Goal: Information Seeking & Learning: Learn about a topic

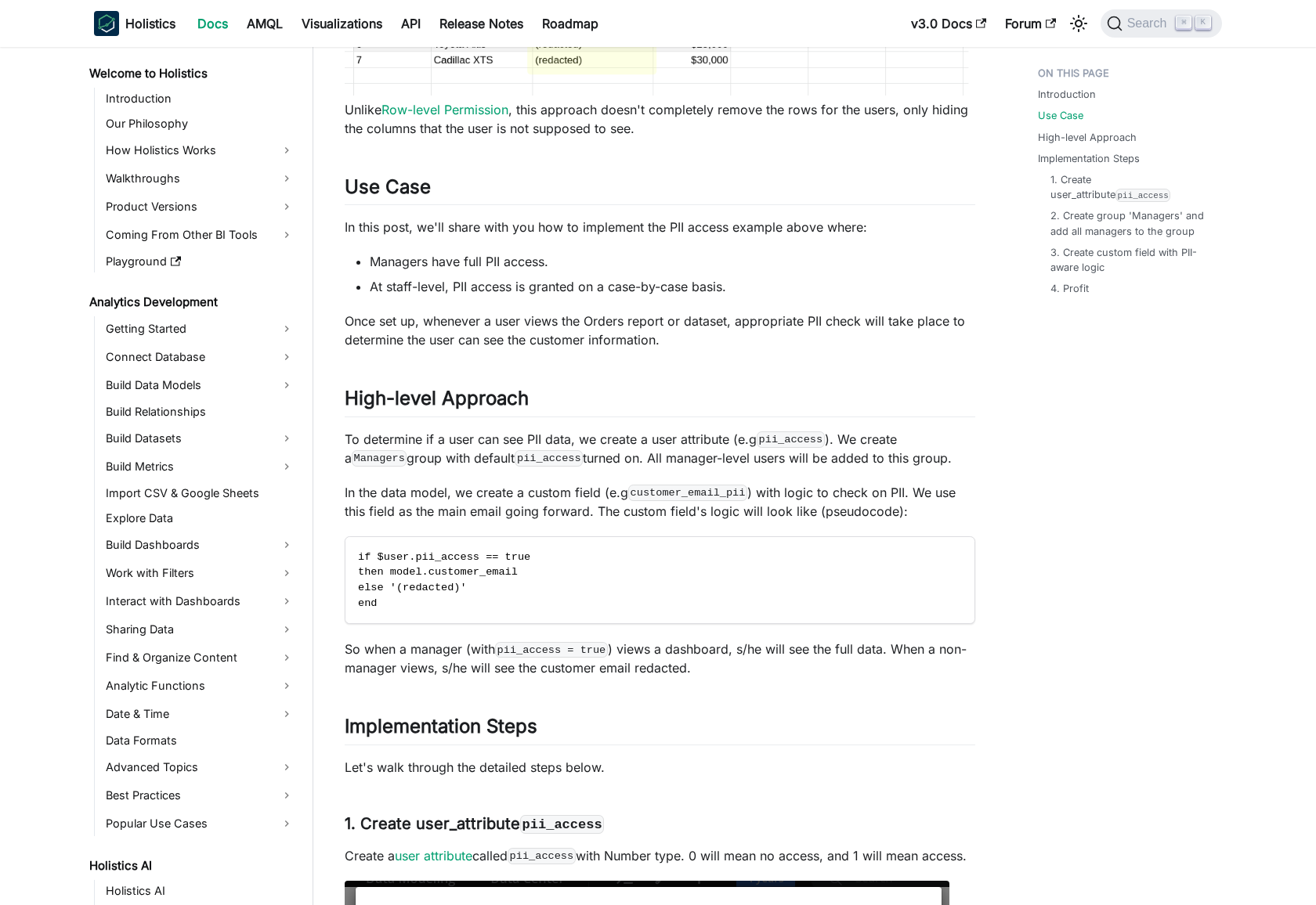
scroll to position [666, 0]
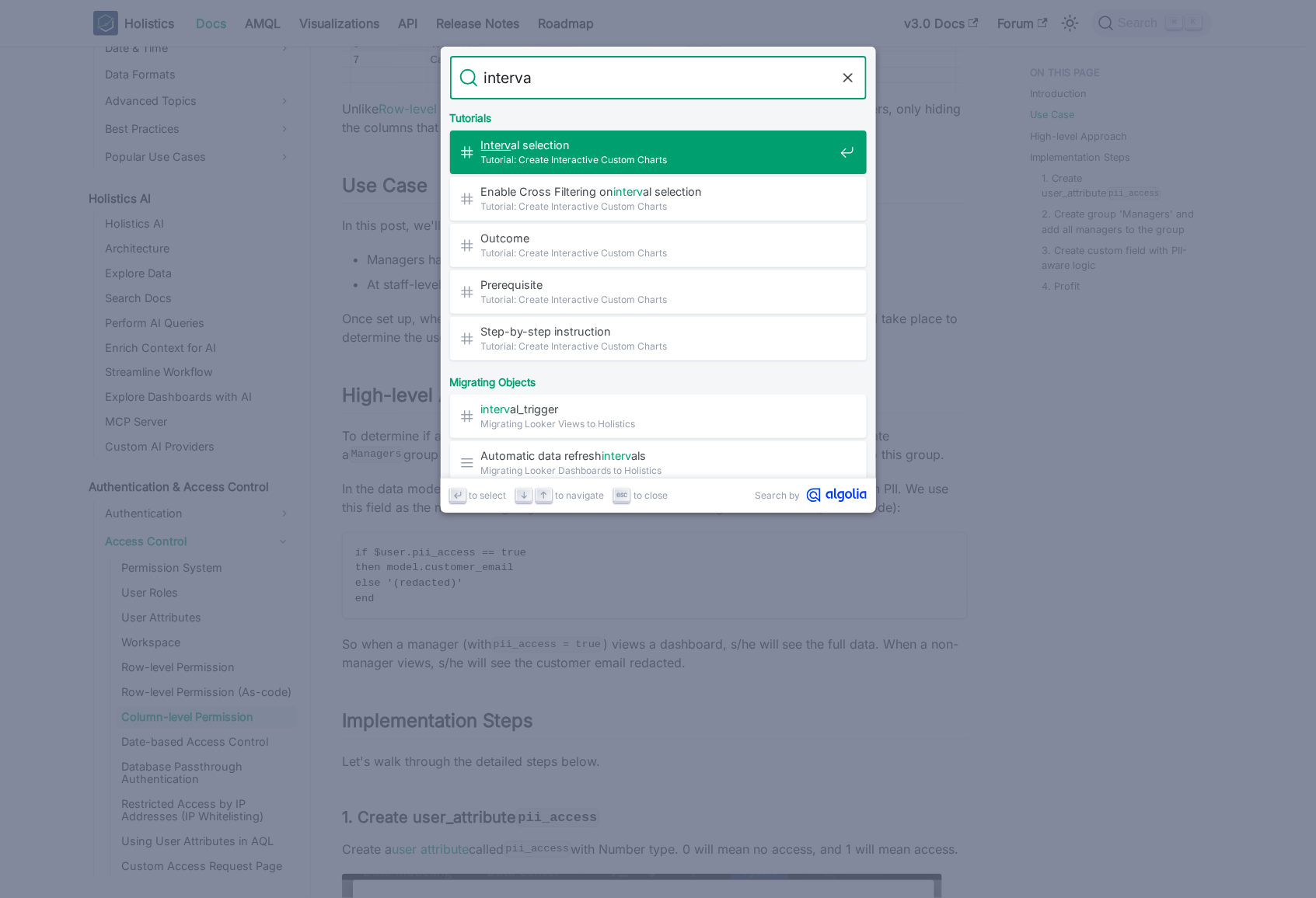
type input "interval"
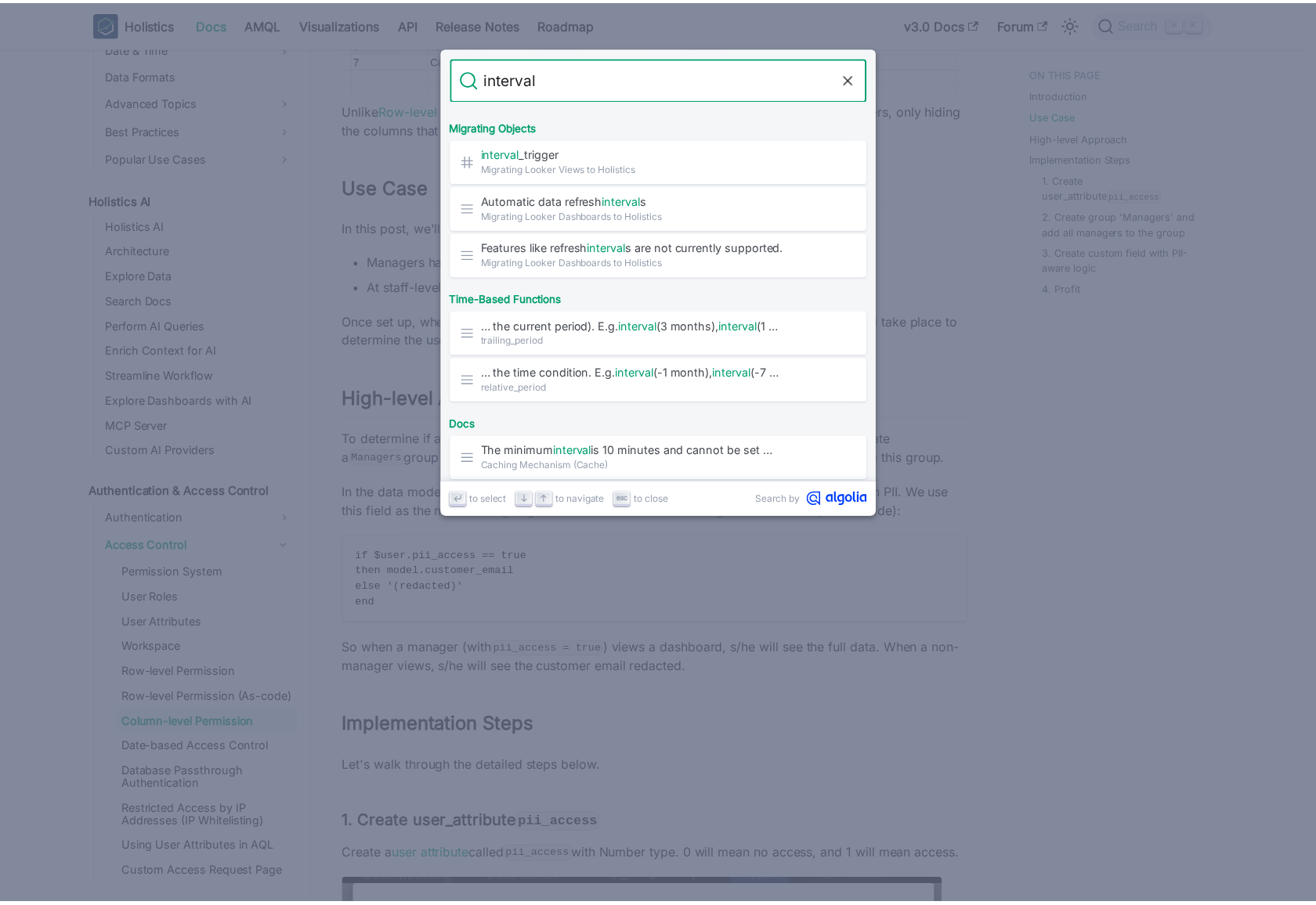
scroll to position [306, 0]
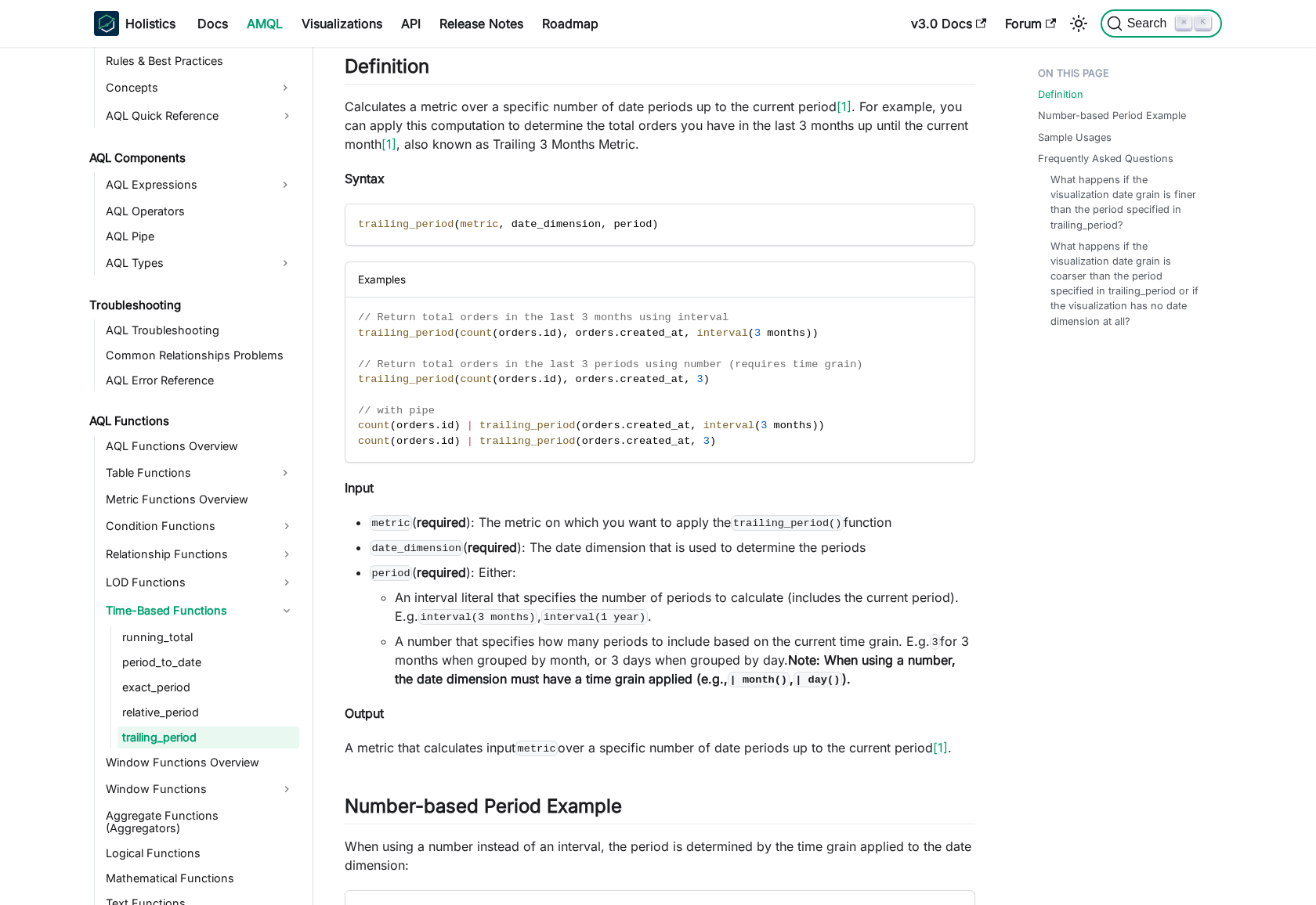
scroll to position [785, 0]
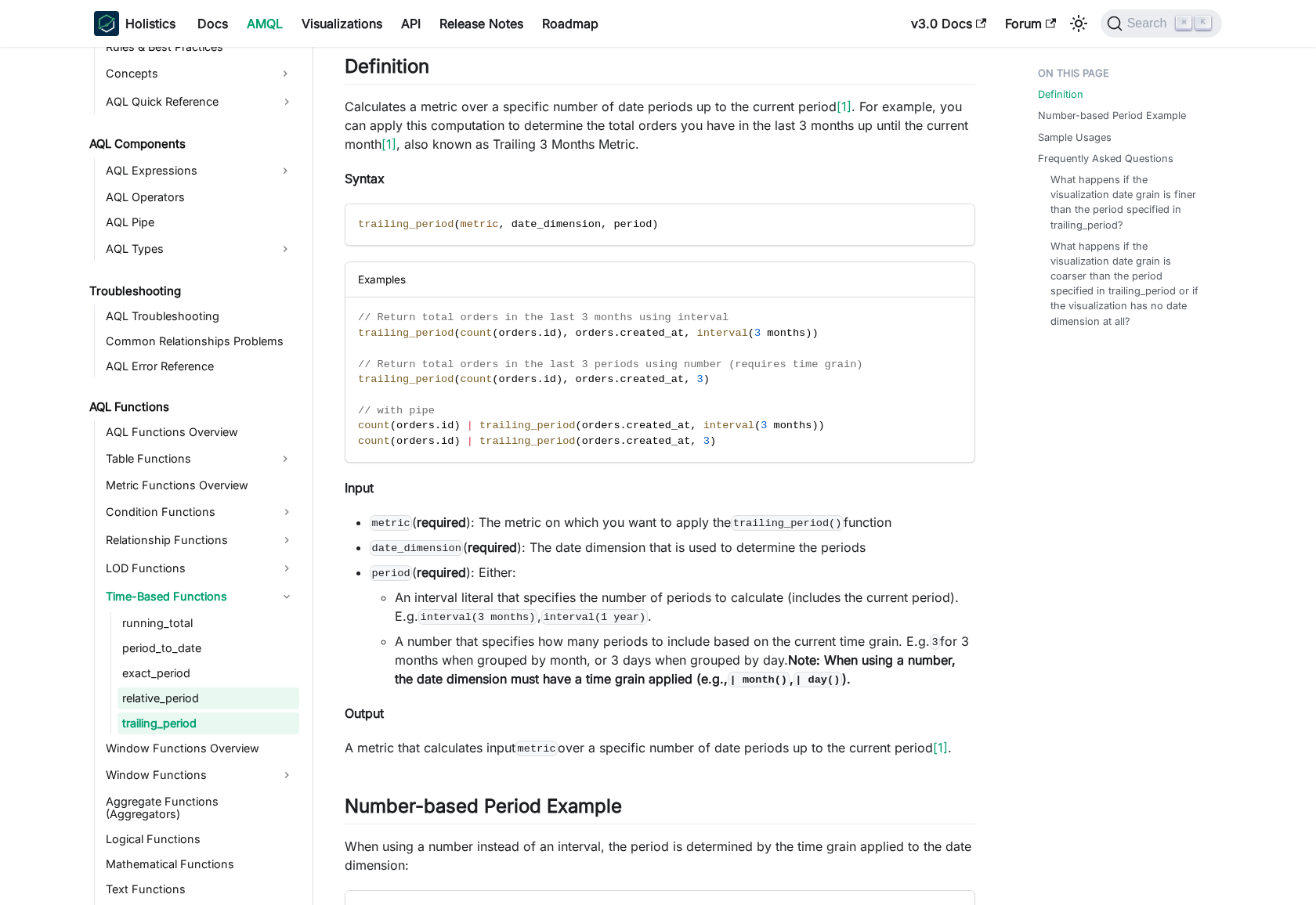
click at [218, 702] on link "relative_period" at bounding box center [208, 698] width 181 height 22
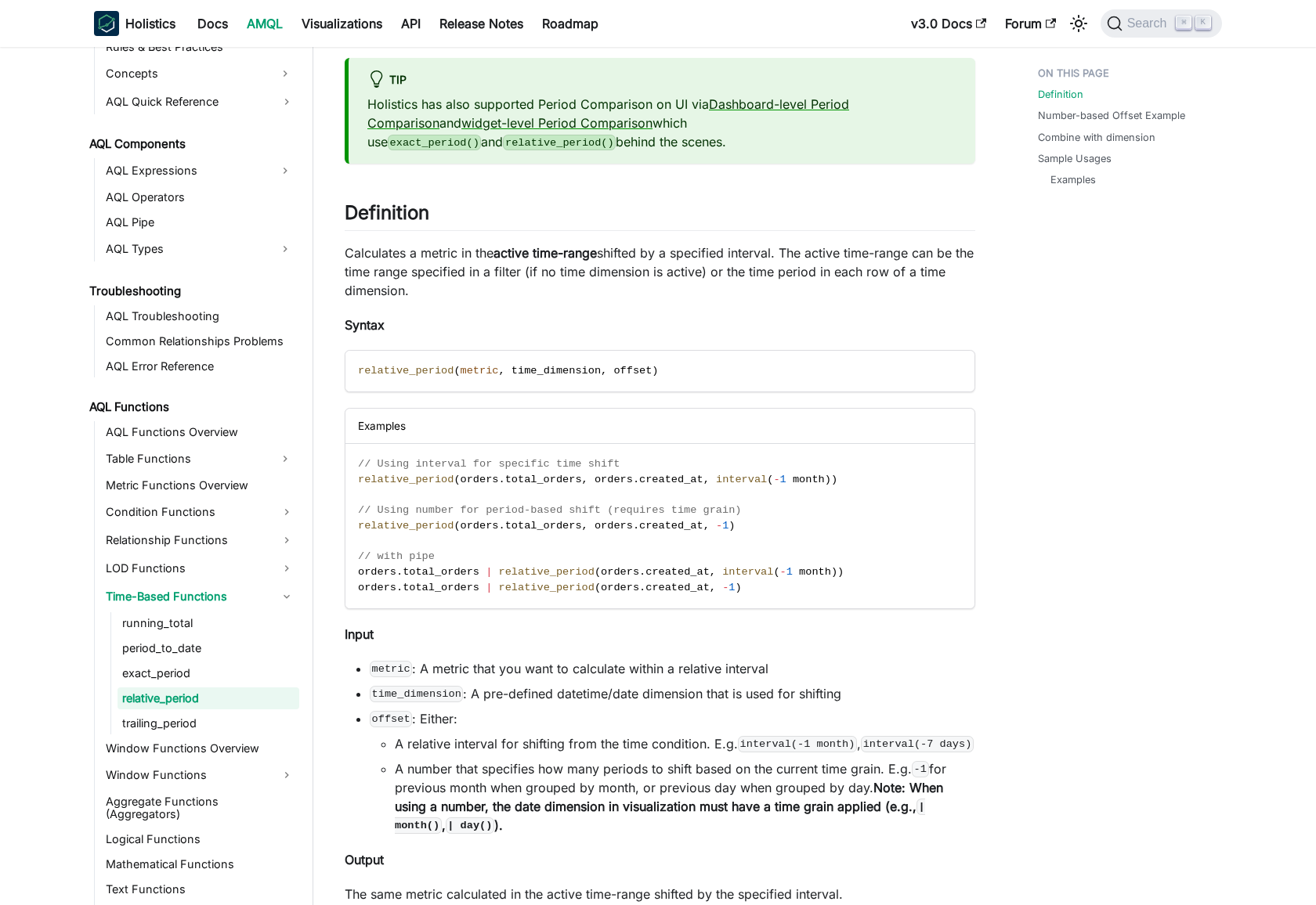
scroll to position [171, 0]
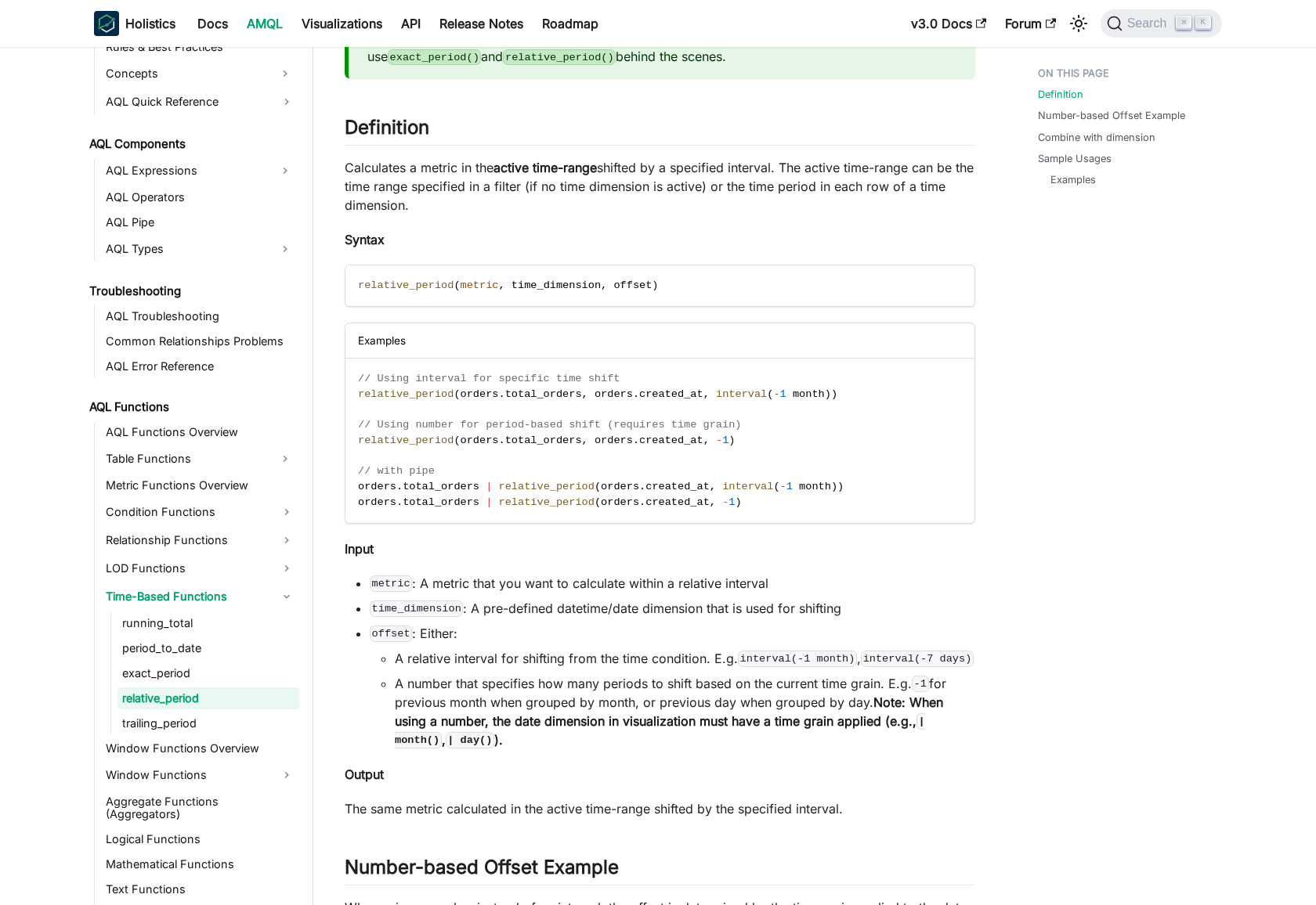
click at [389, 170] on p "Calculates a metric in the active time-range shifted by a specified interval. T…" at bounding box center [659, 186] width 630 height 56
drag, startPoint x: 389, startPoint y: 170, endPoint x: 915, endPoint y: 173, distance: 526.0
click at [915, 173] on p "Calculates a metric in the active time-range shifted by a specified interval. T…" at bounding box center [659, 186] width 630 height 56
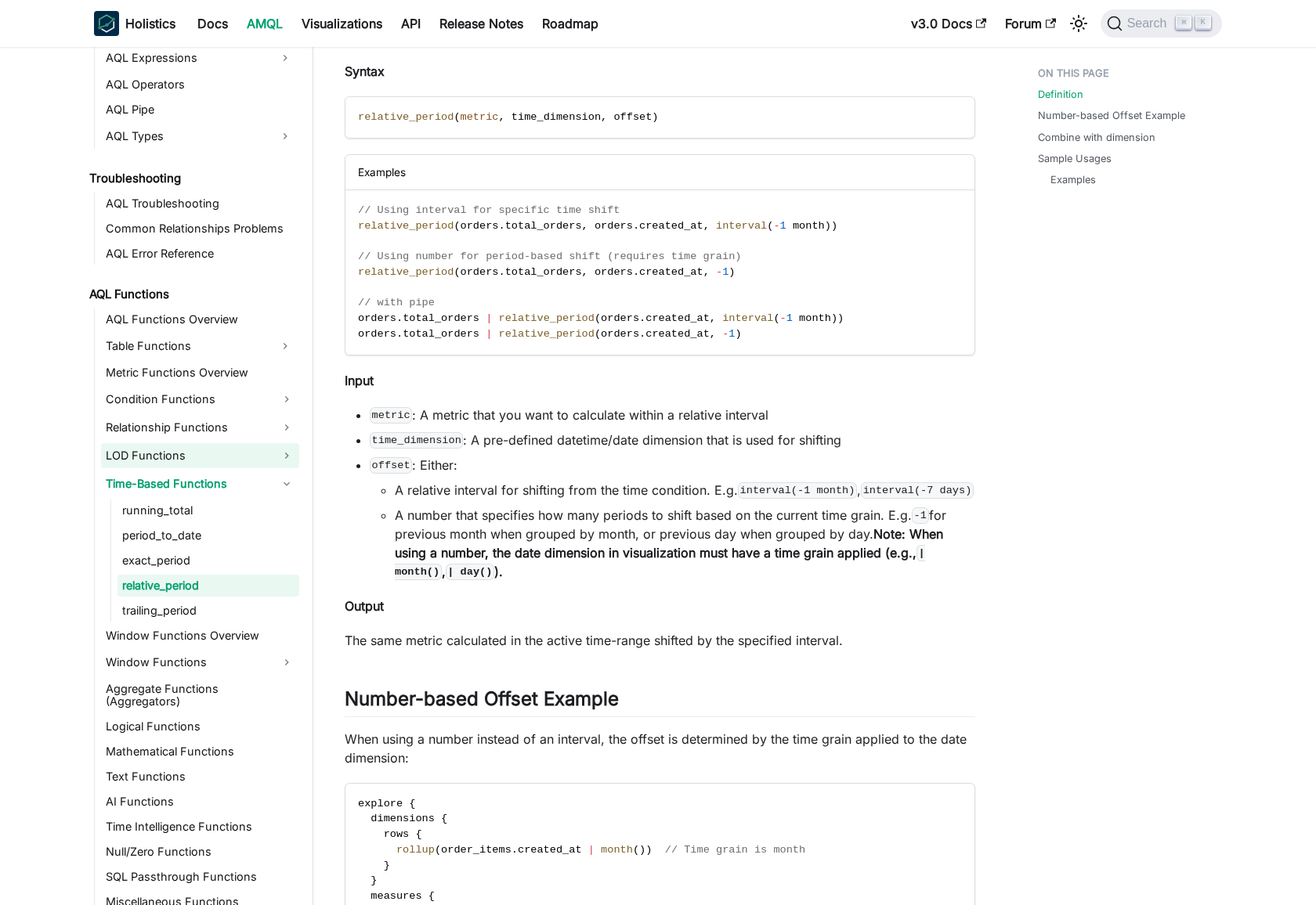
scroll to position [341, 0]
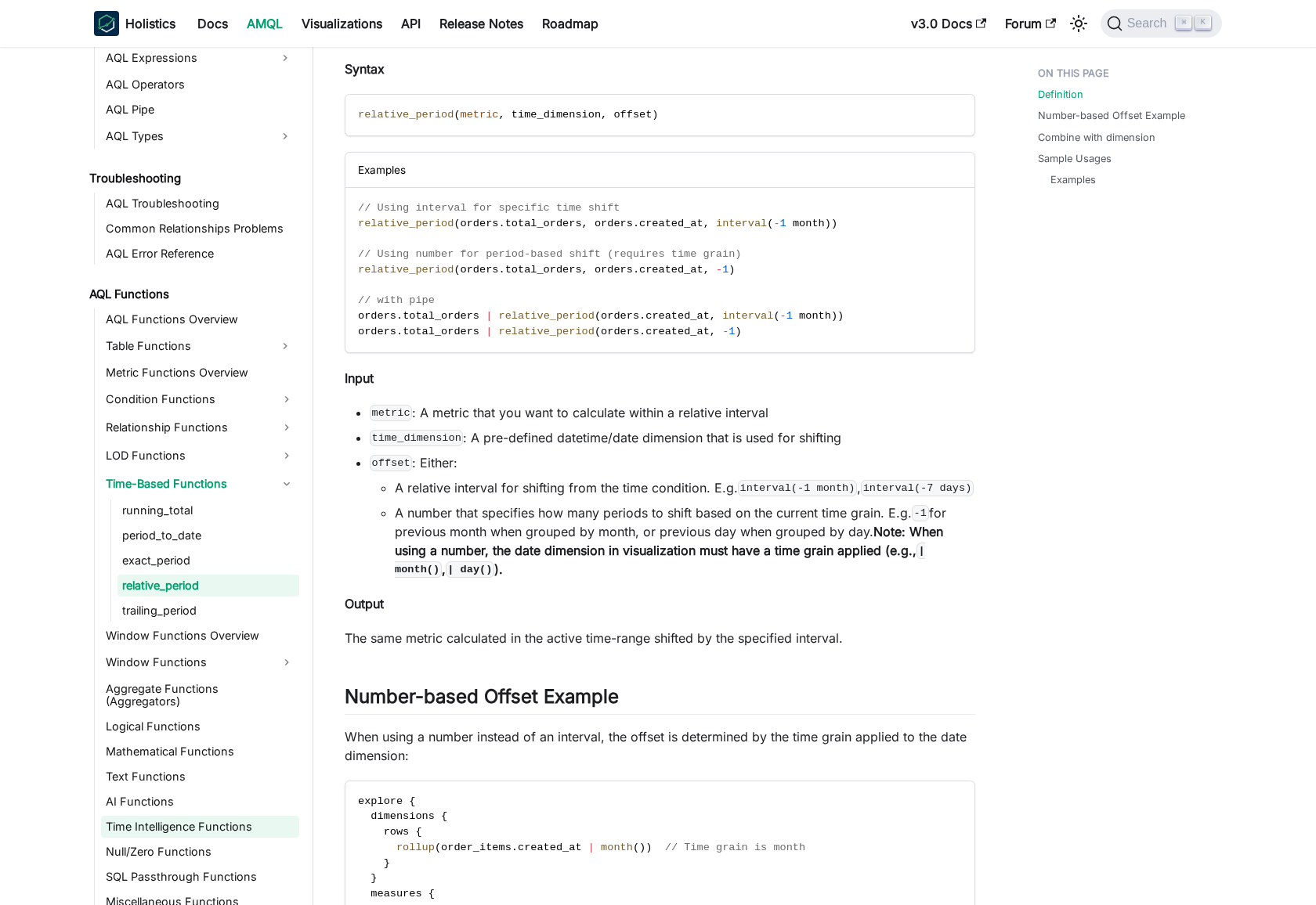
click at [220, 816] on link "Time Intelligence Functions" at bounding box center [200, 826] width 198 height 22
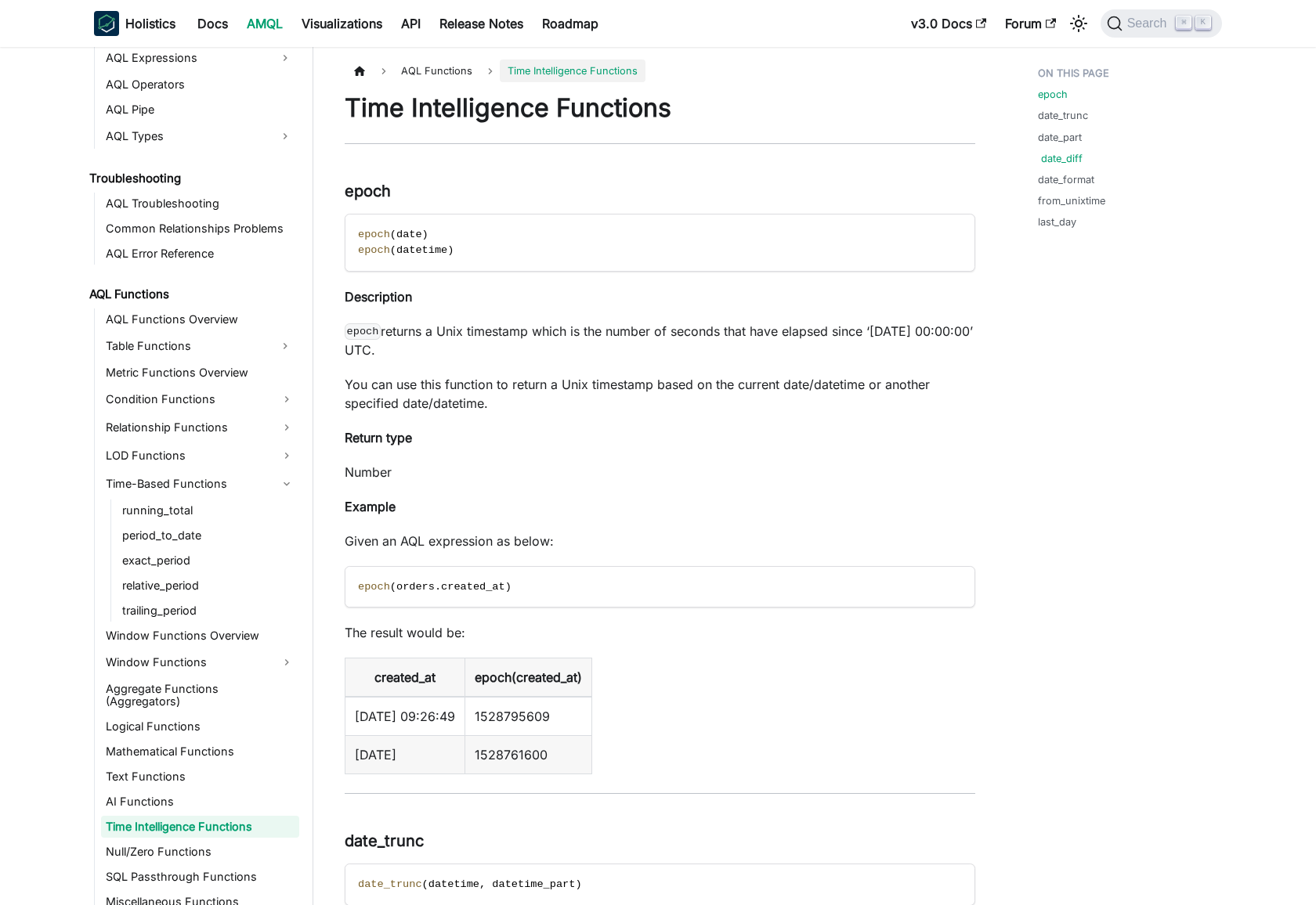
click at [1061, 161] on link "date_diff" at bounding box center [1061, 158] width 42 height 15
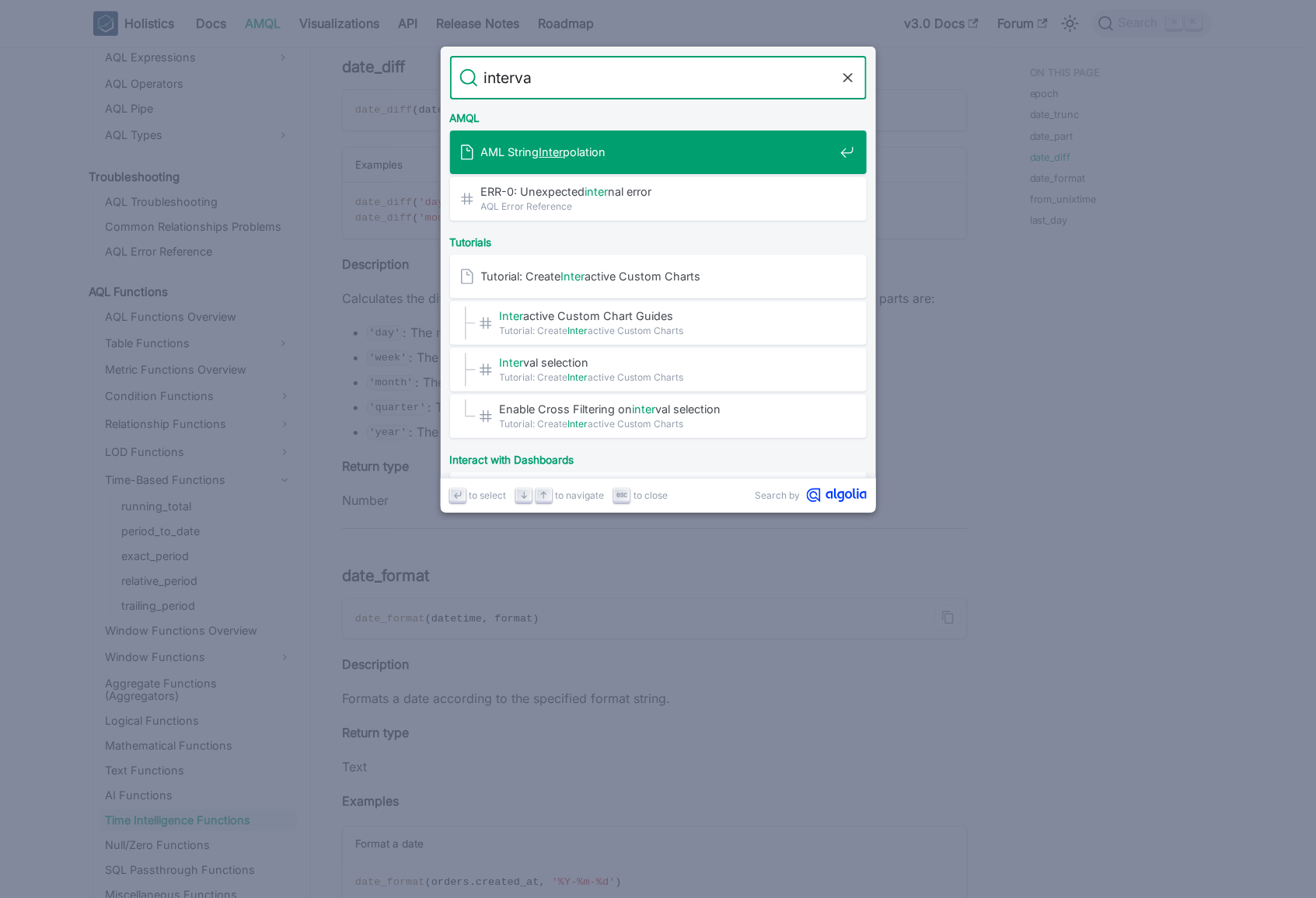
type input "interval"
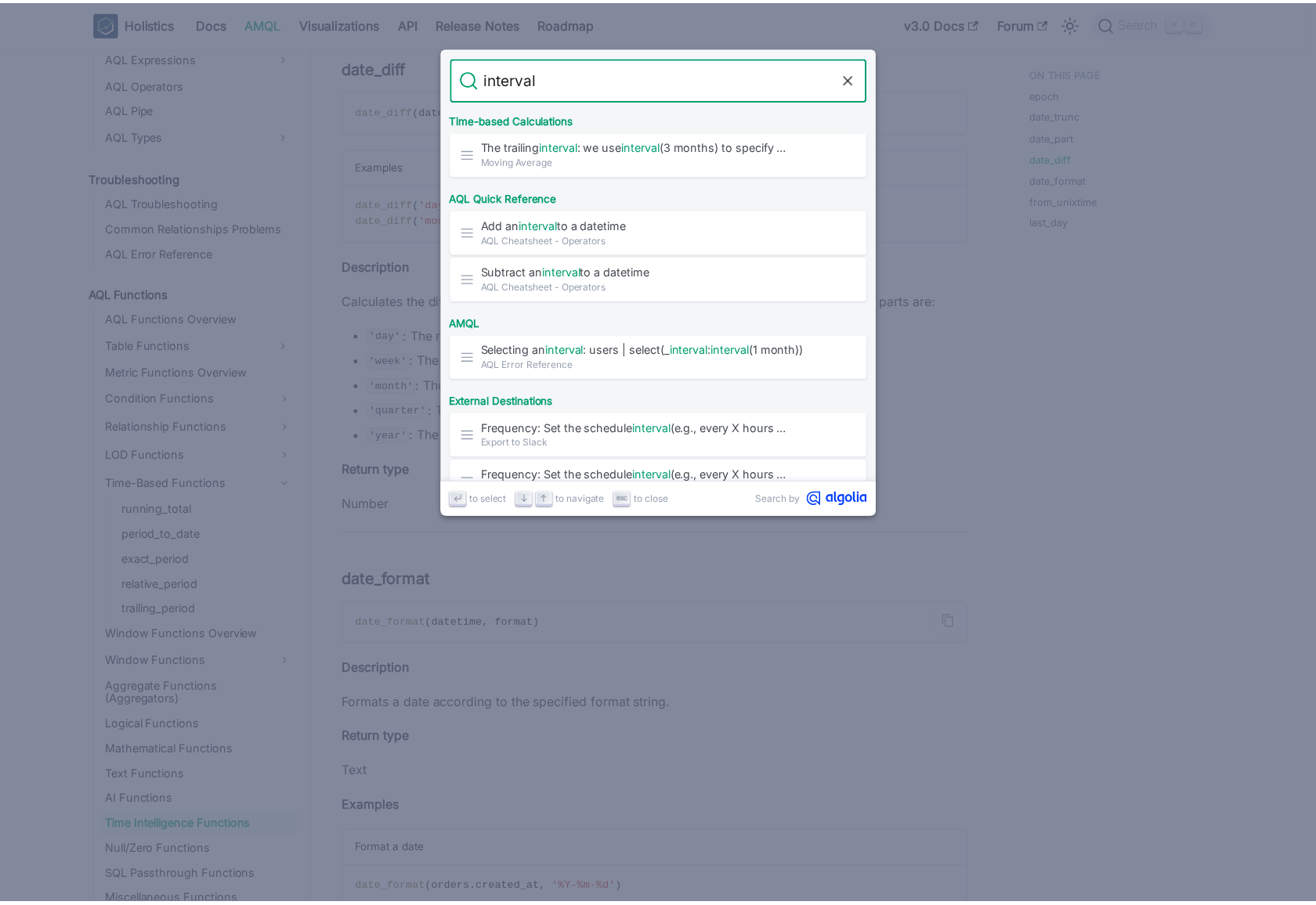
scroll to position [611, 0]
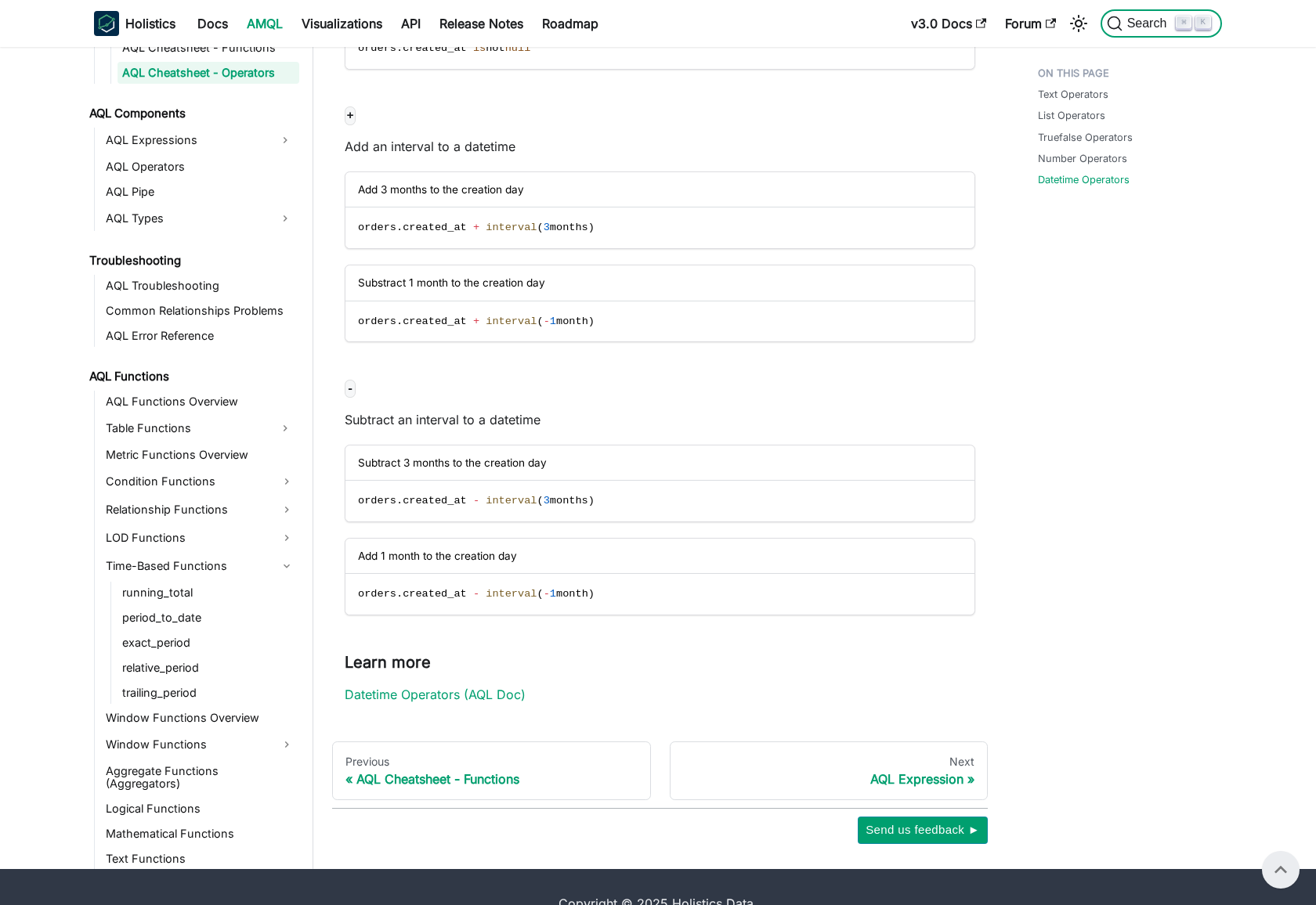
scroll to position [826, 0]
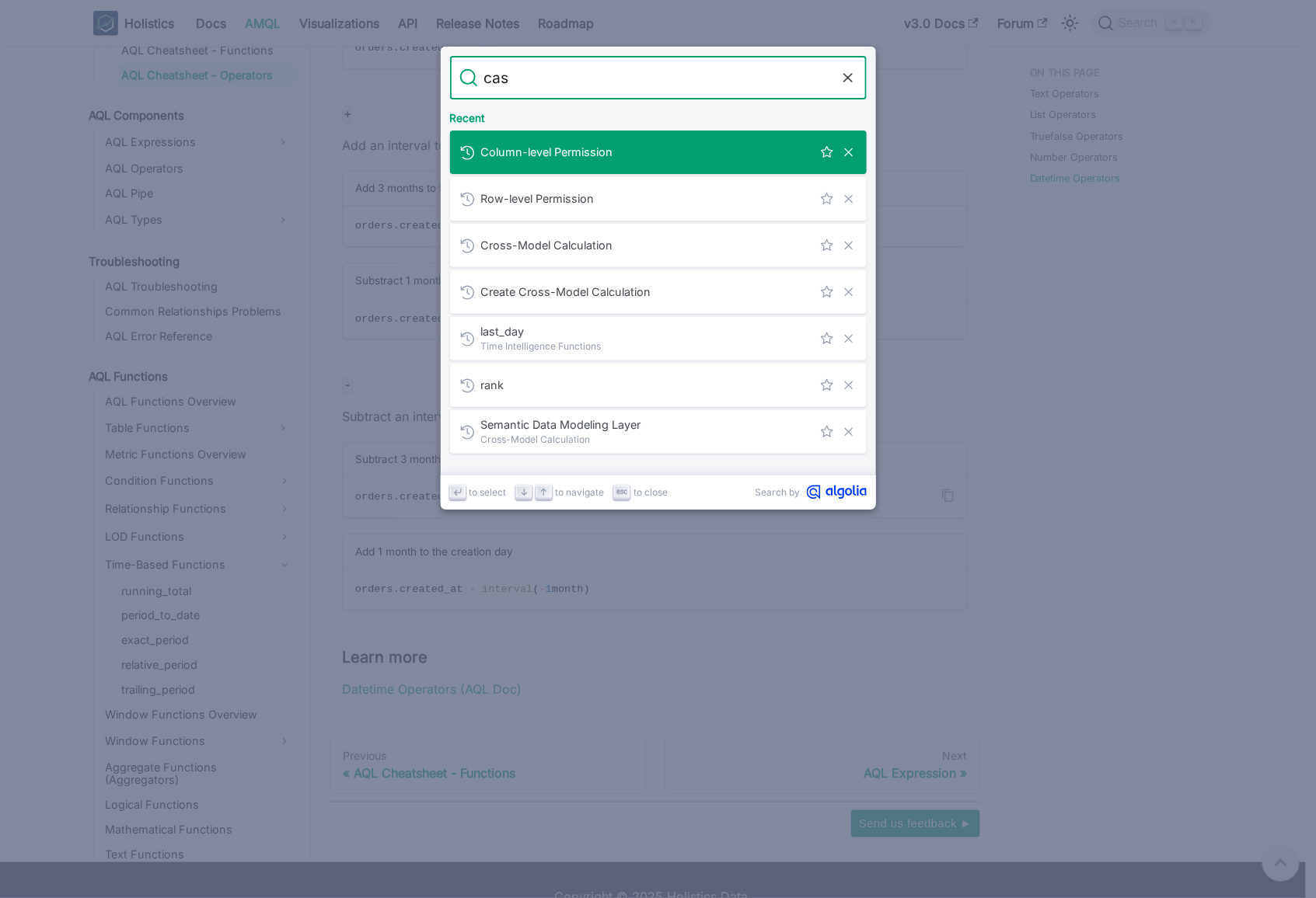
type input "cast"
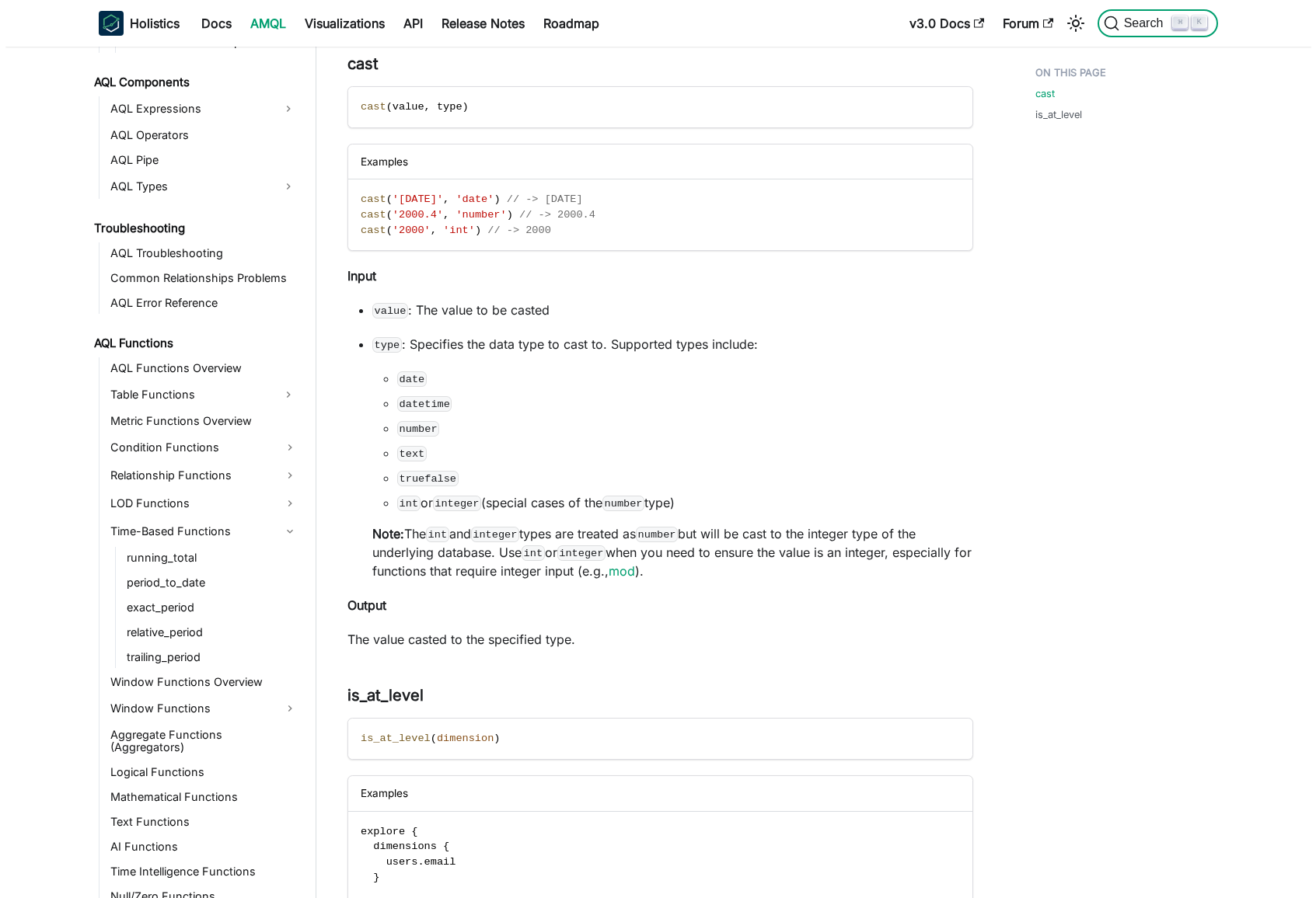
scroll to position [940, 0]
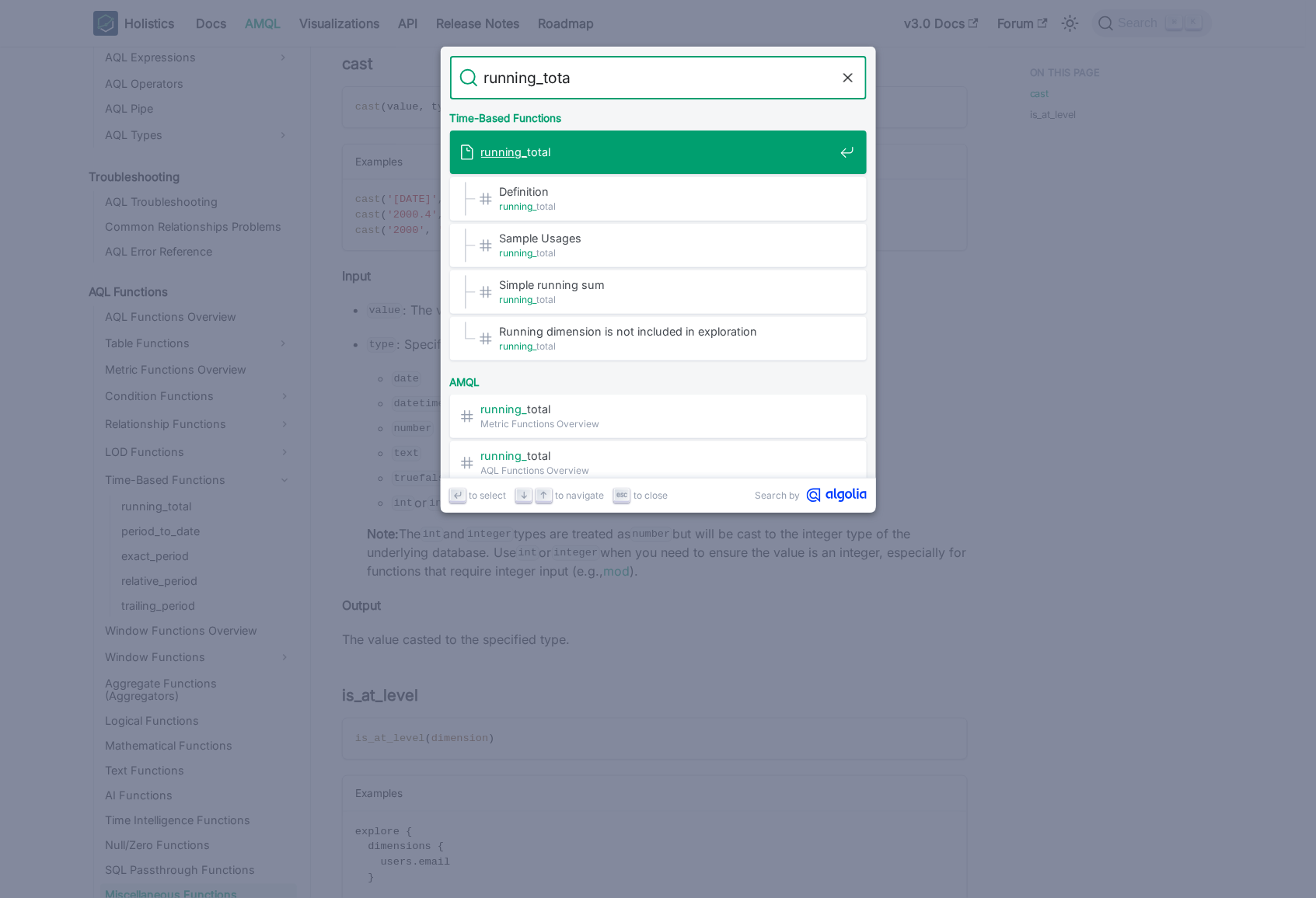
type input "running_total"
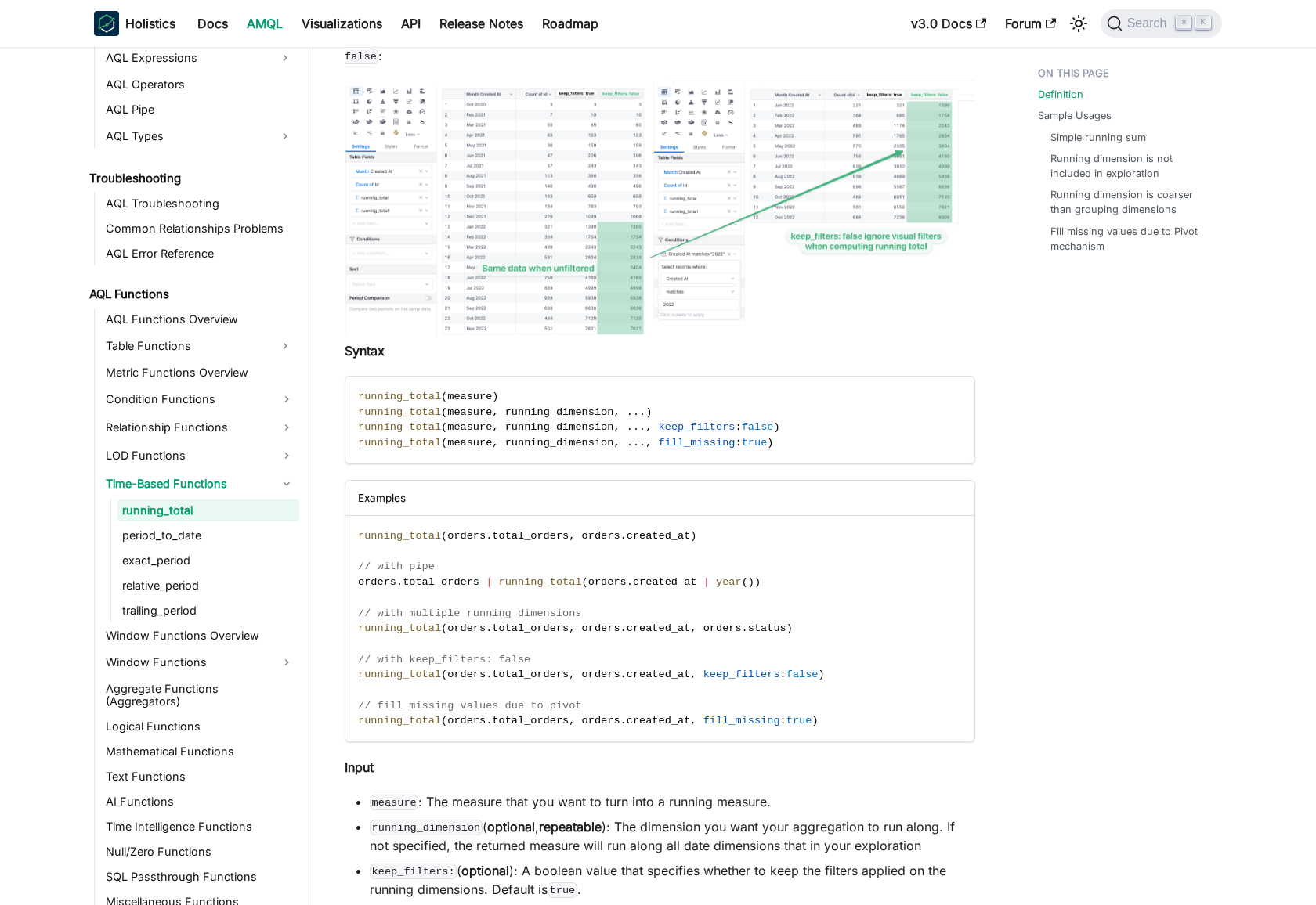
scroll to position [434, 0]
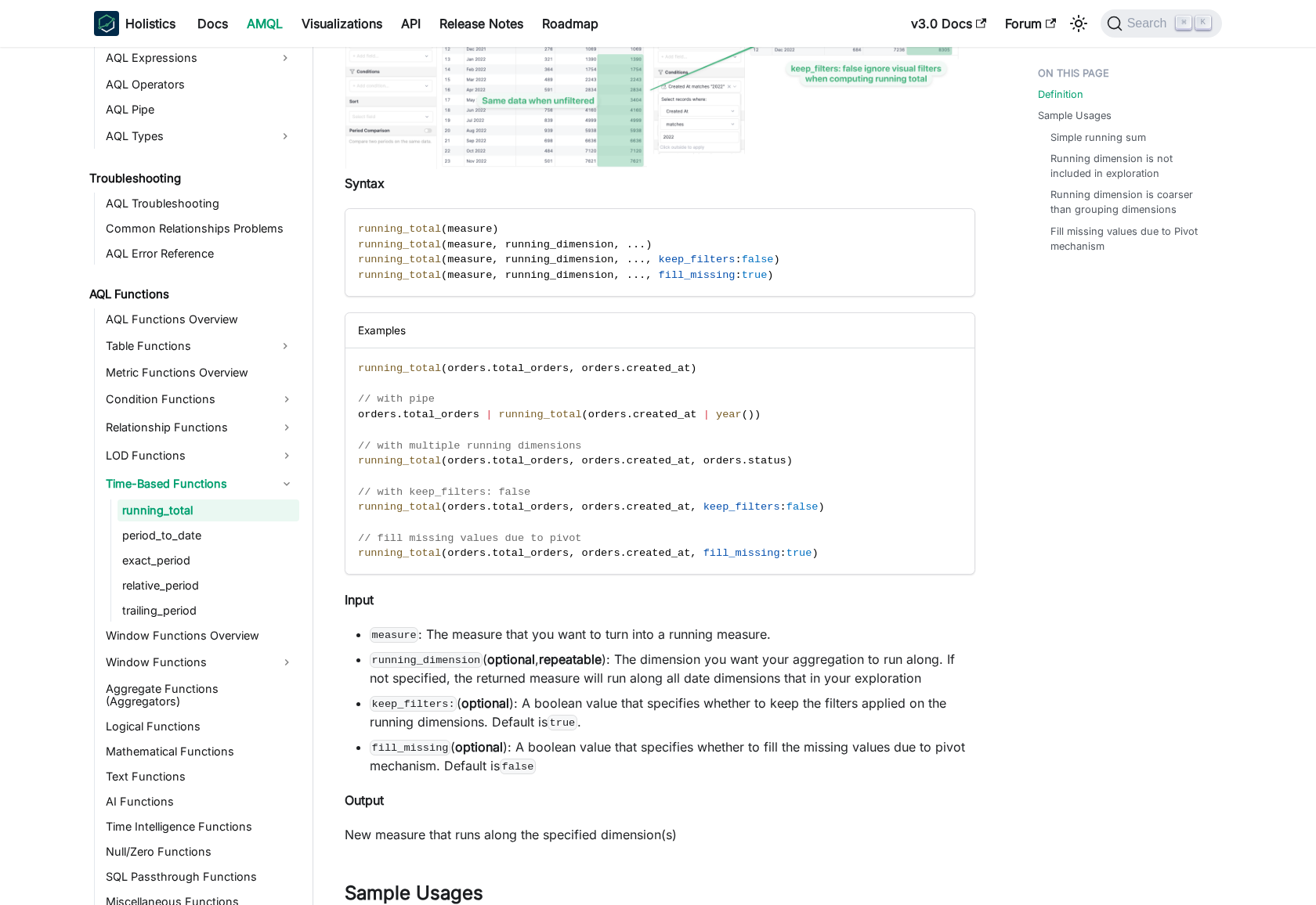
click at [519, 651] on strong "optional" at bounding box center [511, 659] width 47 height 16
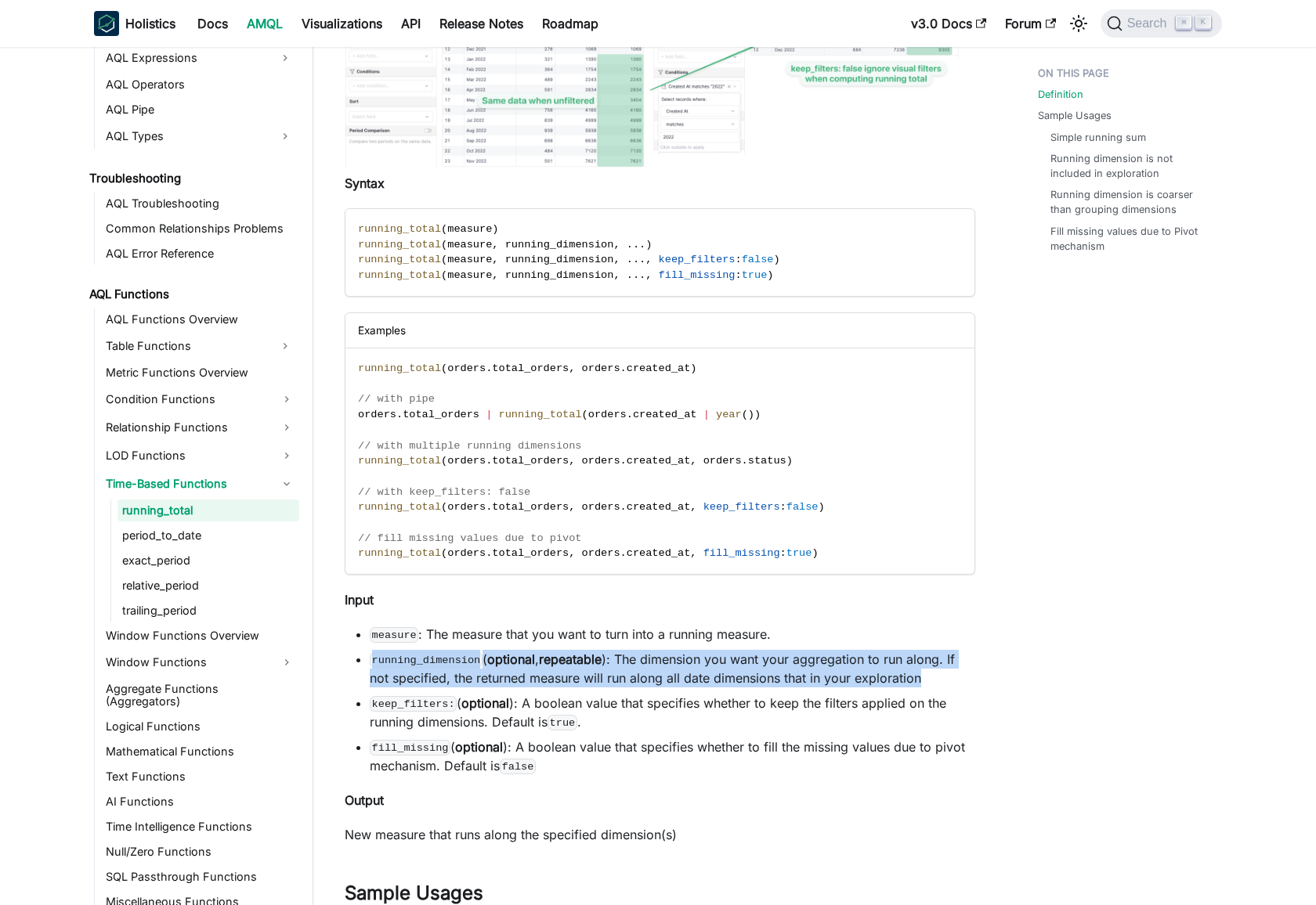
click at [519, 651] on strong "optional" at bounding box center [511, 659] width 47 height 16
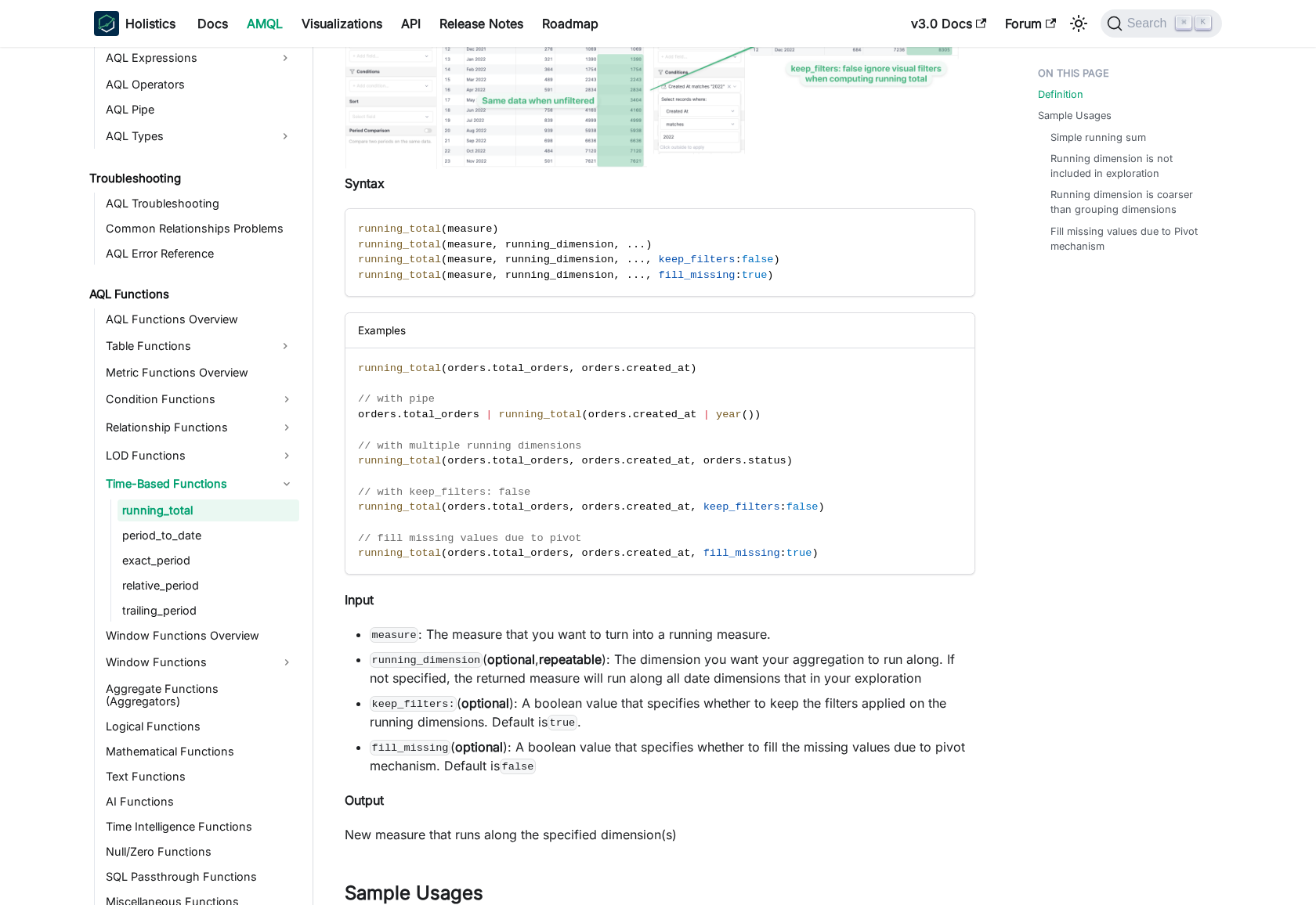
click at [675, 694] on li "keep_filters: ( optional ): A boolean value that specifies whether to keep the …" at bounding box center [672, 712] width 605 height 38
click at [676, 694] on li "keep_filters: ( optional ): A boolean value that specifies whether to keep the …" at bounding box center [672, 712] width 605 height 38
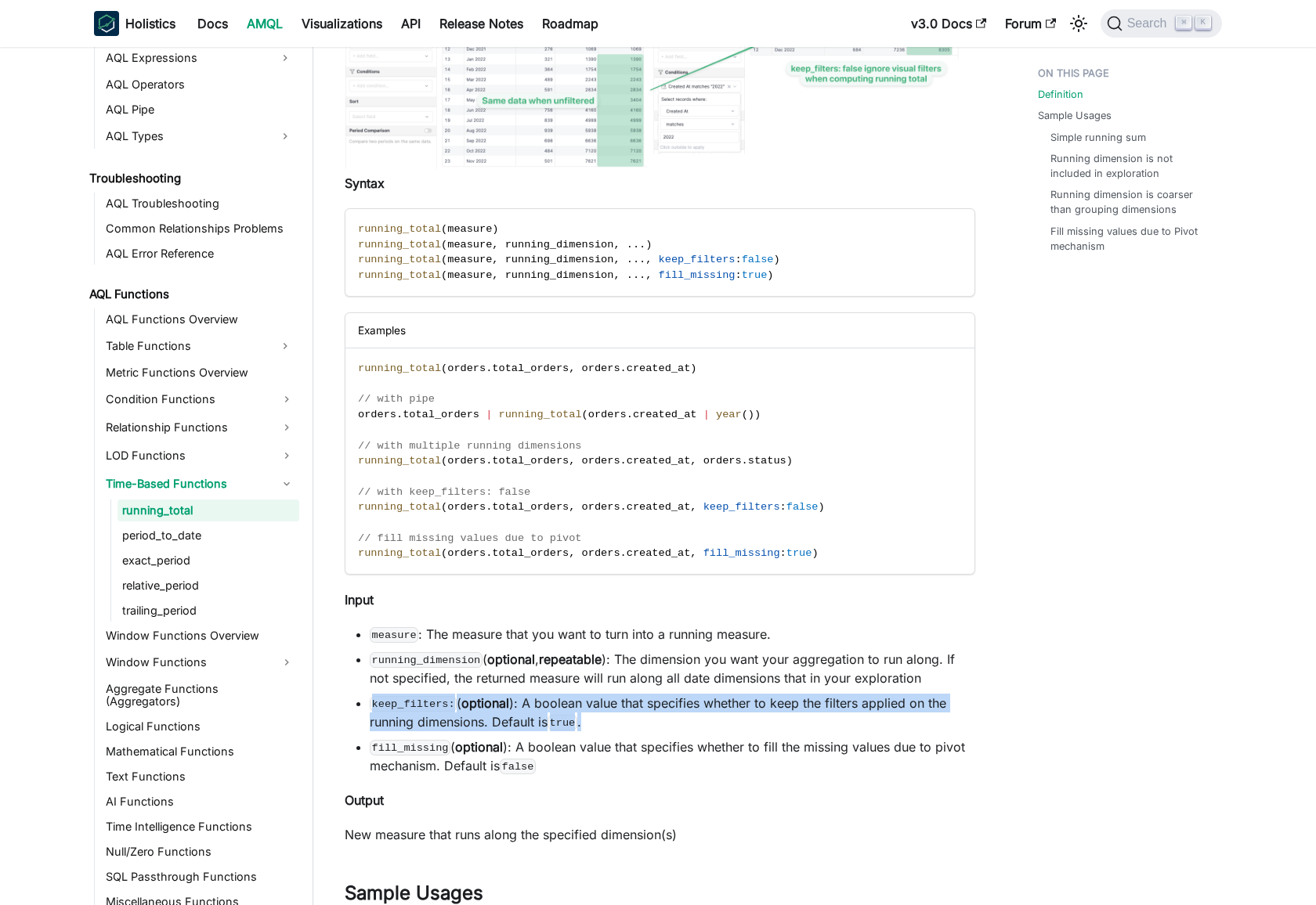
click at [676, 694] on li "keep_filters: ( optional ): A boolean value that specifies whether to keep the …" at bounding box center [672, 712] width 605 height 38
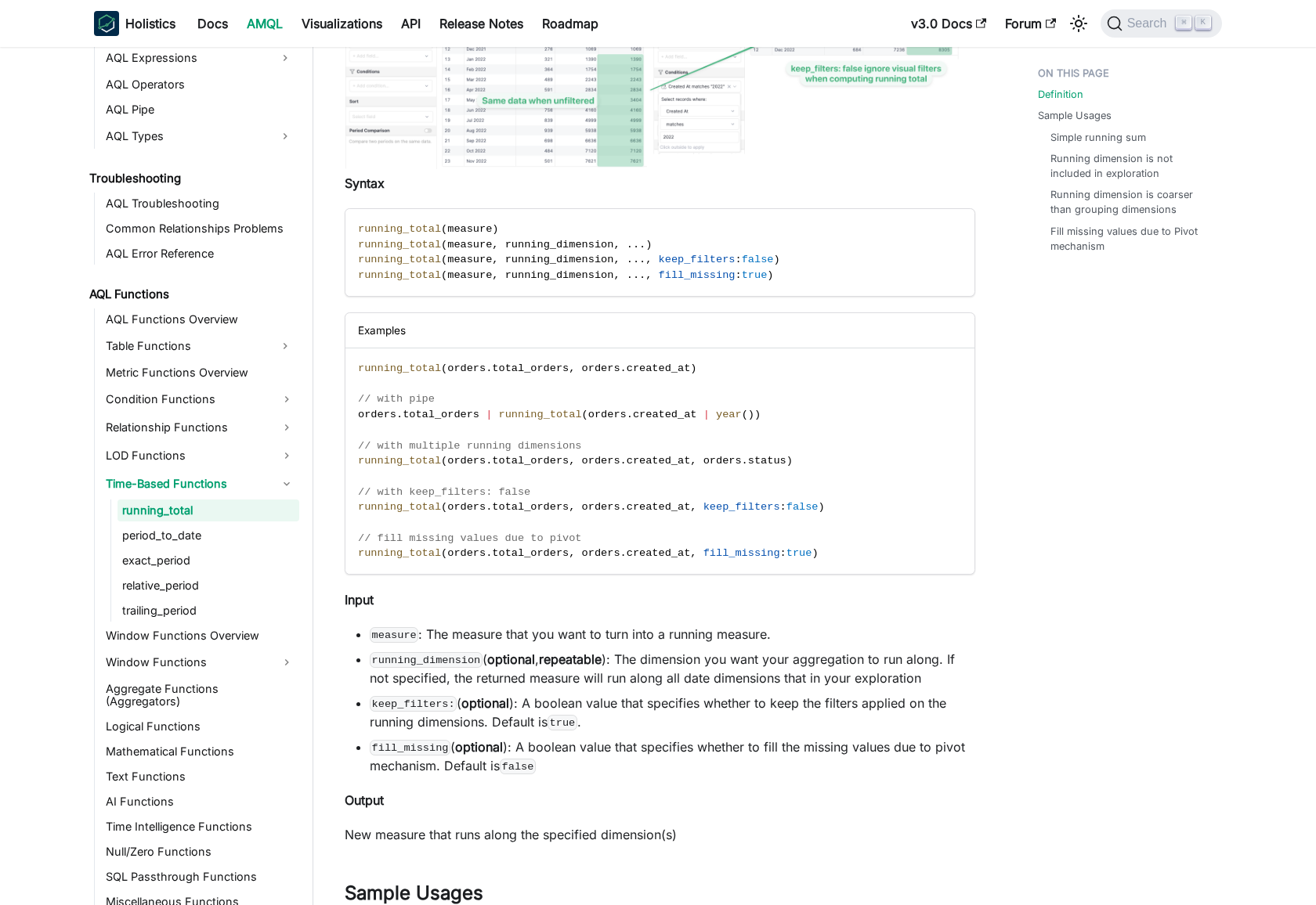
click at [721, 626] on ul "measure : The measure that you want to turn into a running measure. running_dim…" at bounding box center [659, 699] width 630 height 150
click at [598, 694] on li "keep_filters: ( optional ): A boolean value that specifies whether to keep the …" at bounding box center [672, 712] width 605 height 38
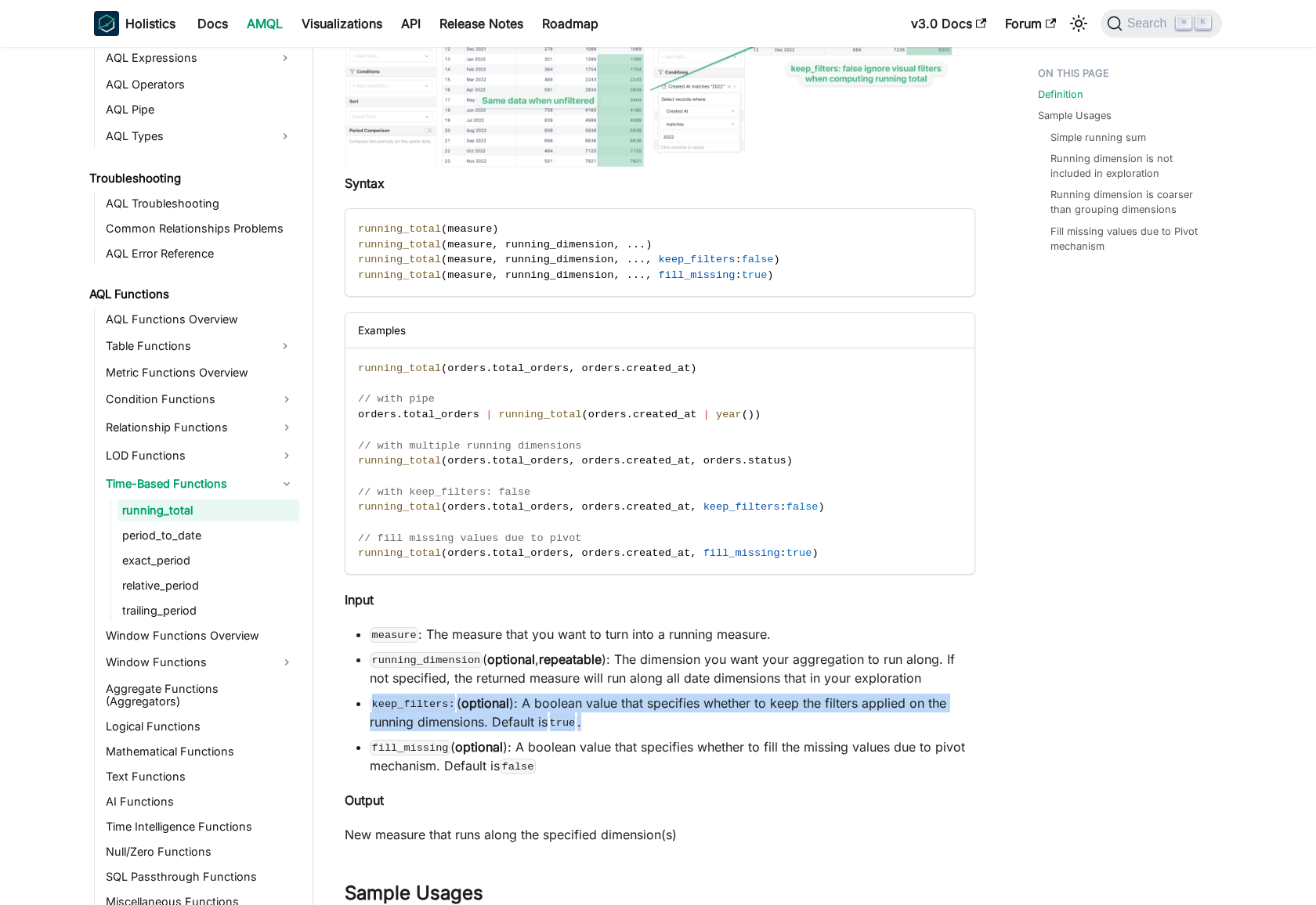
click at [598, 694] on li "keep_filters: ( optional ): A boolean value that specifies whether to keep the …" at bounding box center [672, 712] width 605 height 38
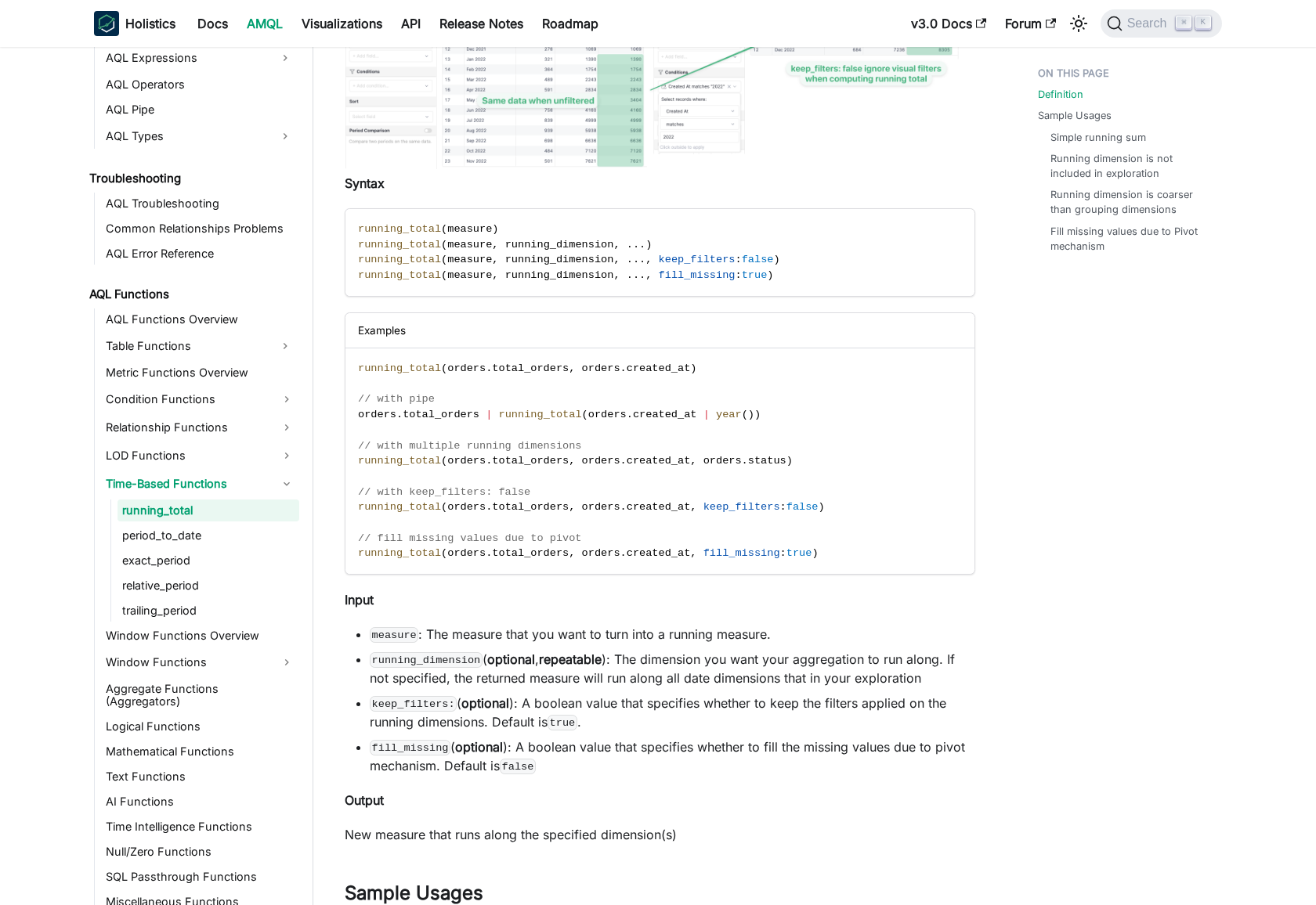
click at [682, 650] on li "running_dimension ( optional , repeatable ): The dimension you want your aggreg…" at bounding box center [672, 669] width 605 height 38
click at [535, 651] on strong "optional" at bounding box center [511, 659] width 47 height 16
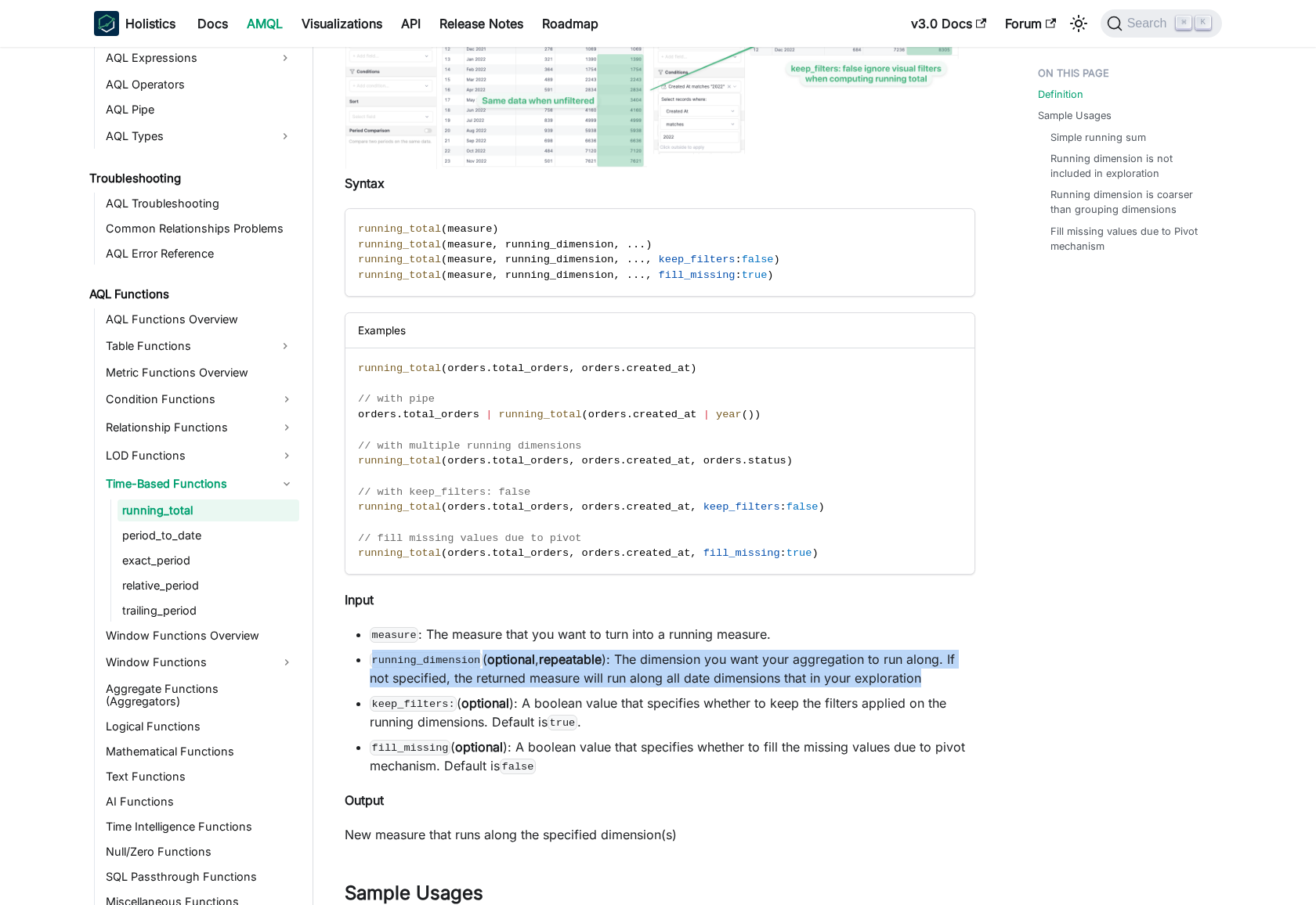
click at [535, 651] on strong "optional" at bounding box center [511, 659] width 47 height 16
click at [643, 650] on li "running_dimension ( optional , repeatable ): The dimension you want your aggreg…" at bounding box center [672, 669] width 605 height 38
